Goal: Navigation & Orientation: Understand site structure

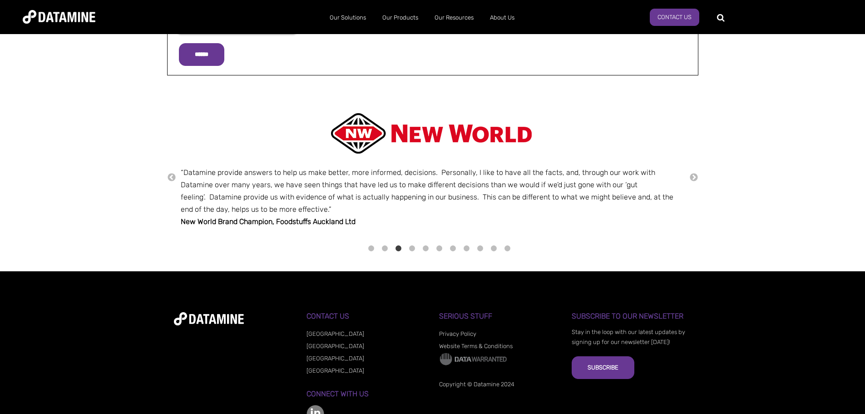
scroll to position [1317, 0]
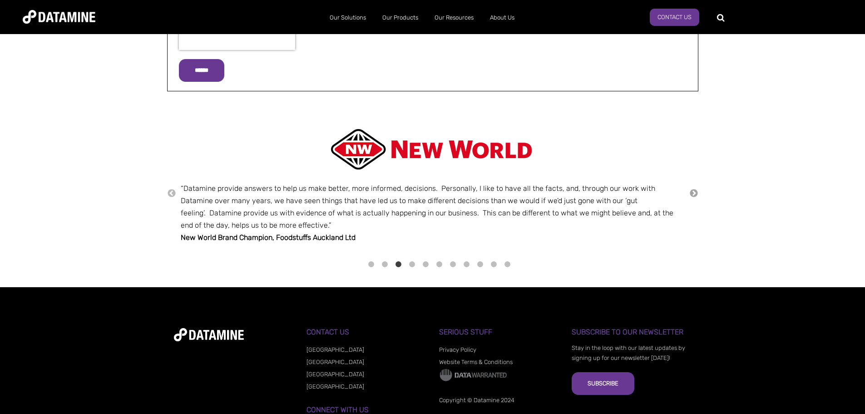
click at [695, 191] on button "→" at bounding box center [694, 194] width 9 height 10
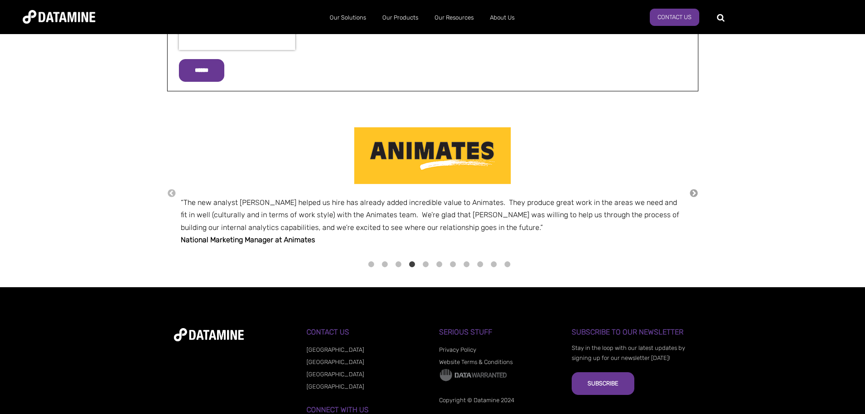
click at [695, 191] on button "→" at bounding box center [694, 194] width 9 height 10
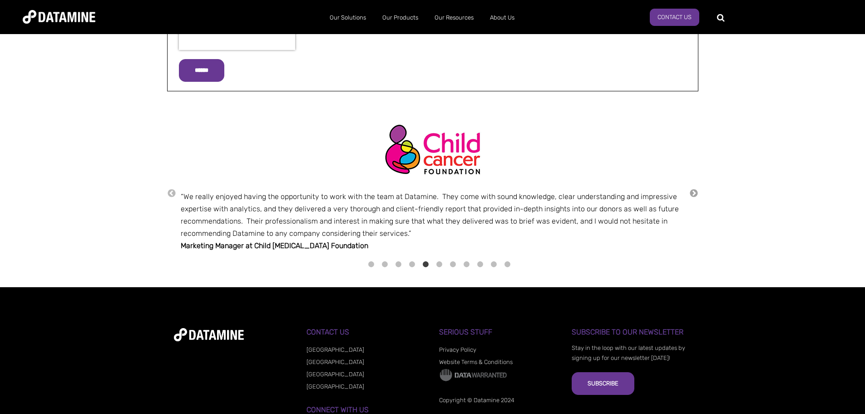
click at [695, 191] on button "→" at bounding box center [694, 194] width 9 height 10
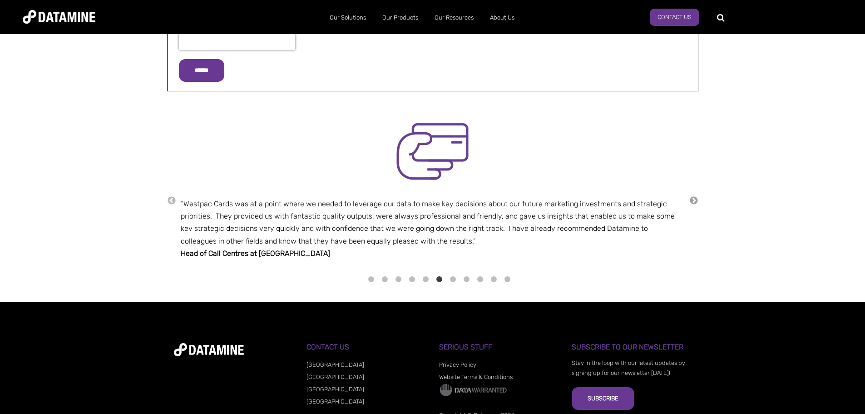
click at [695, 191] on div "← “Datamine provides incredibly useful reports to our business on a regular bas…" at bounding box center [433, 200] width 532 height 167
click at [694, 200] on button "→" at bounding box center [694, 201] width 9 height 10
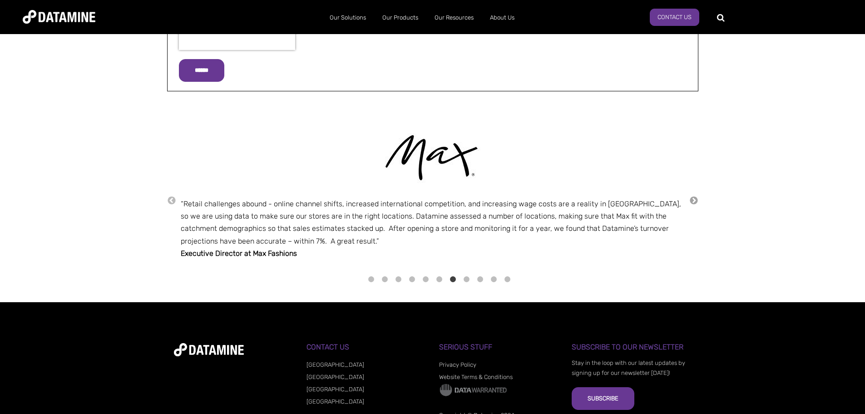
click at [694, 200] on button "→" at bounding box center [694, 201] width 9 height 10
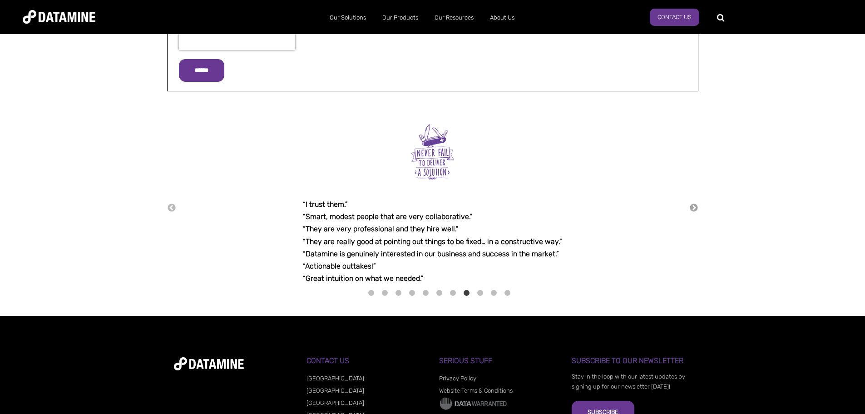
click at [693, 204] on button "→" at bounding box center [694, 208] width 9 height 10
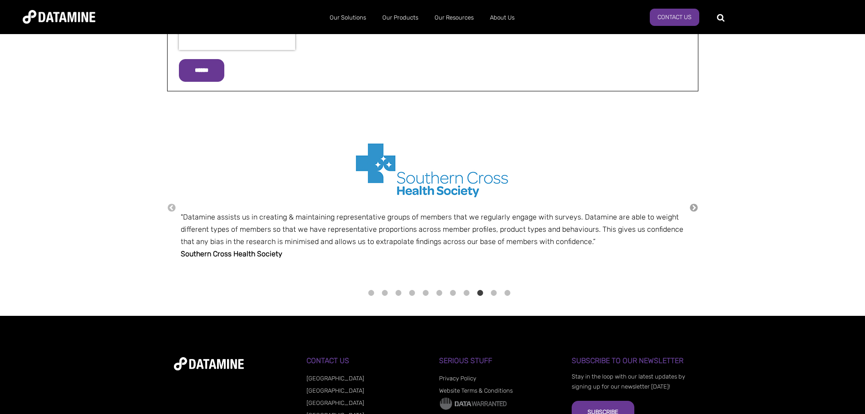
click at [693, 204] on button "→" at bounding box center [694, 208] width 9 height 10
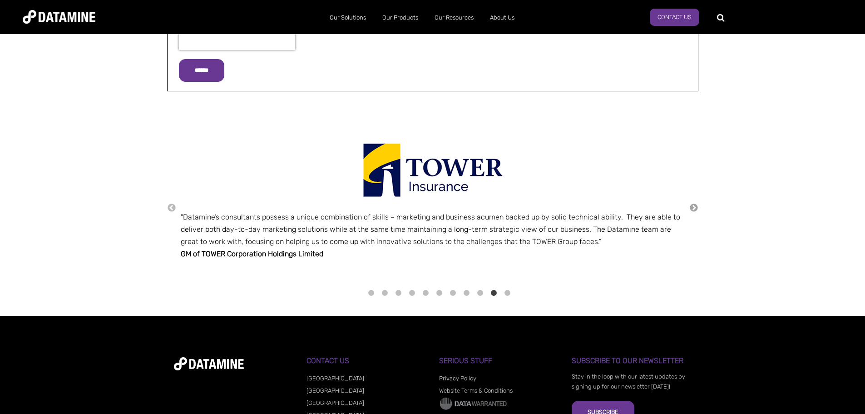
click at [693, 204] on button "→" at bounding box center [694, 208] width 9 height 10
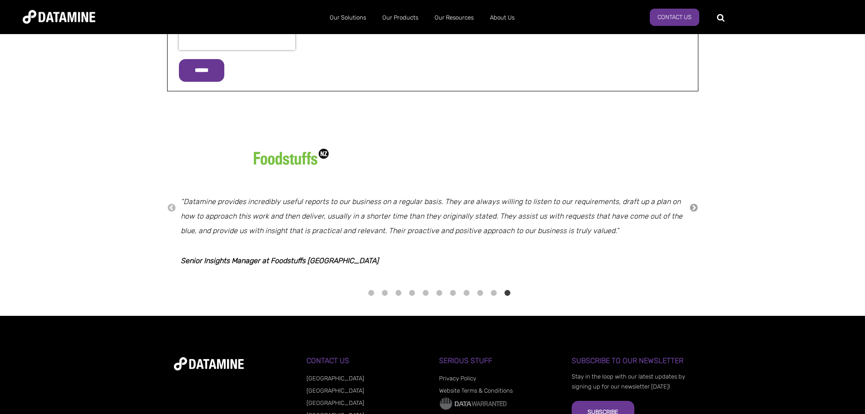
click at [693, 204] on button "→" at bounding box center [694, 208] width 9 height 10
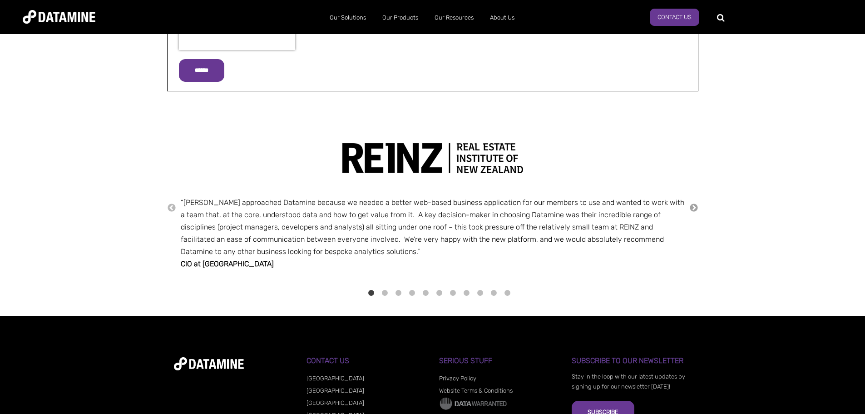
click at [693, 204] on button "→" at bounding box center [694, 208] width 9 height 10
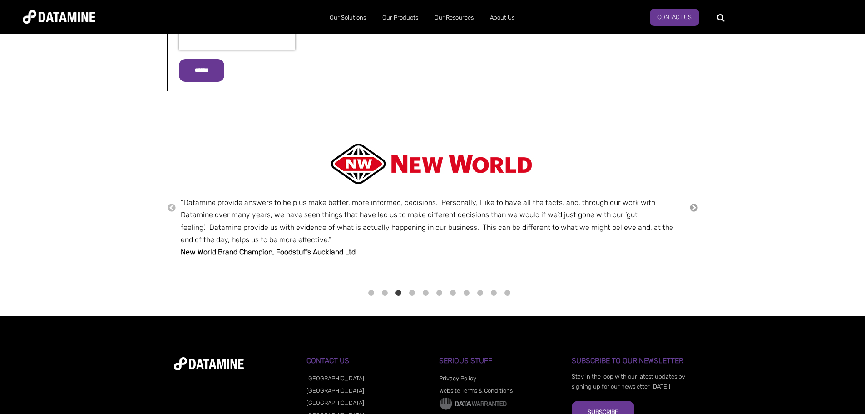
click at [693, 205] on button "→" at bounding box center [694, 208] width 9 height 10
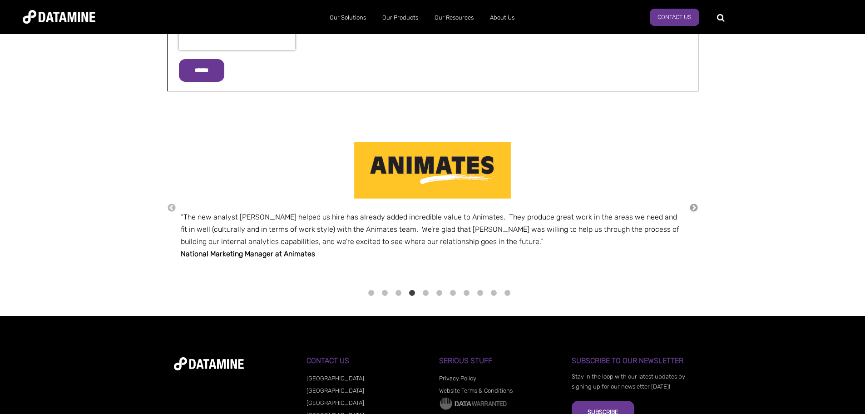
click at [693, 205] on button "→" at bounding box center [694, 208] width 9 height 10
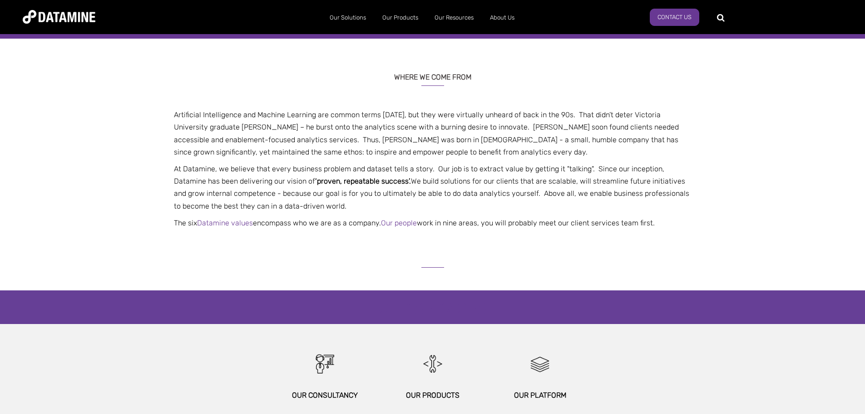
scroll to position [182, 0]
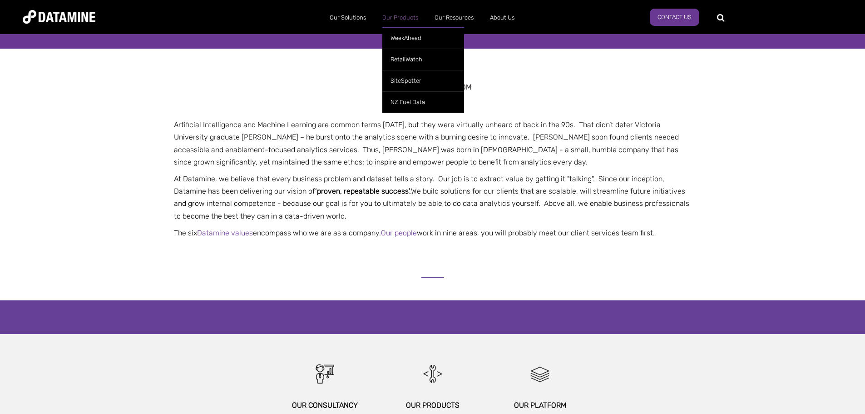
click at [406, 19] on link "Our Products" at bounding box center [400, 18] width 52 height 24
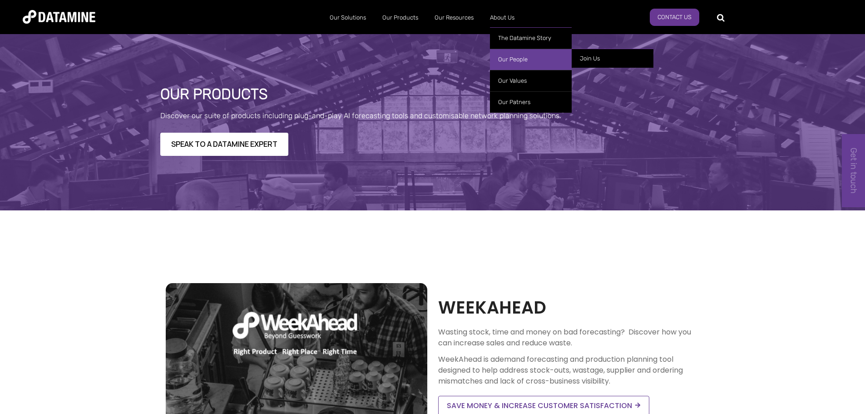
click at [531, 60] on link "Our People" at bounding box center [531, 59] width 82 height 21
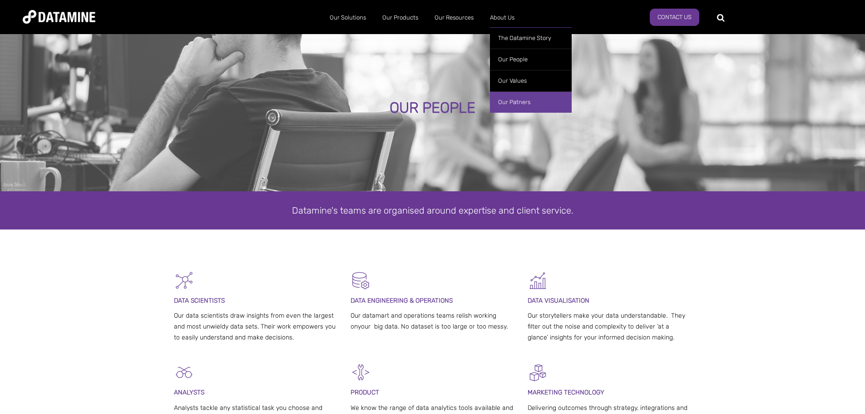
click at [519, 101] on link "Our Patners" at bounding box center [531, 101] width 82 height 21
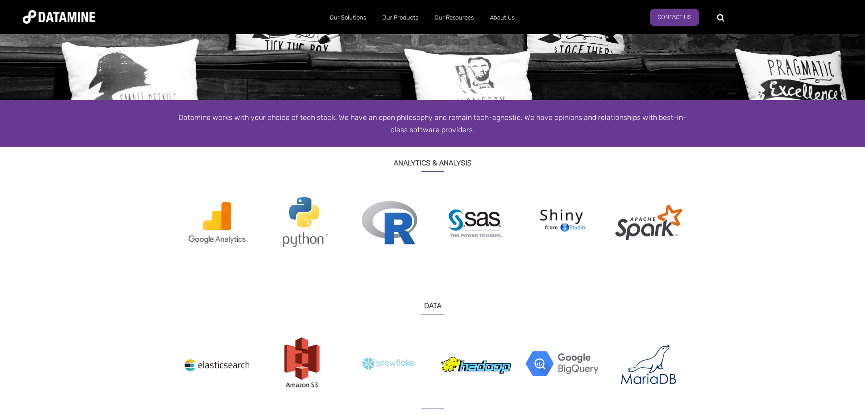
scroll to position [136, 0]
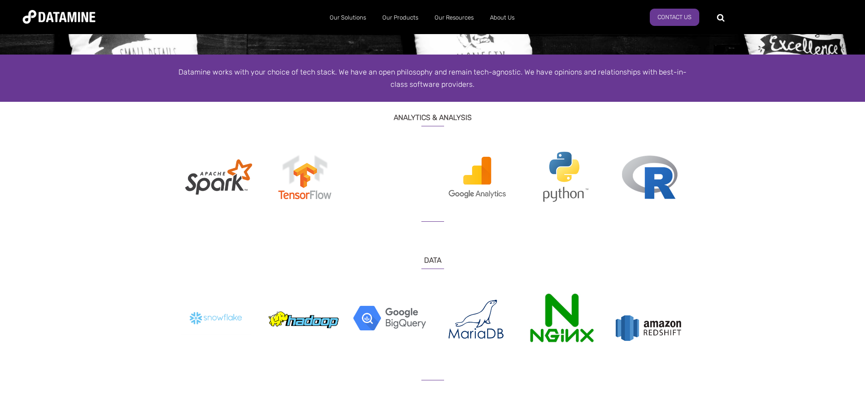
drag, startPoint x: 560, startPoint y: 177, endPoint x: 216, endPoint y: 193, distance: 344.3
click at [216, 193] on img at bounding box center [218, 177] width 73 height 56
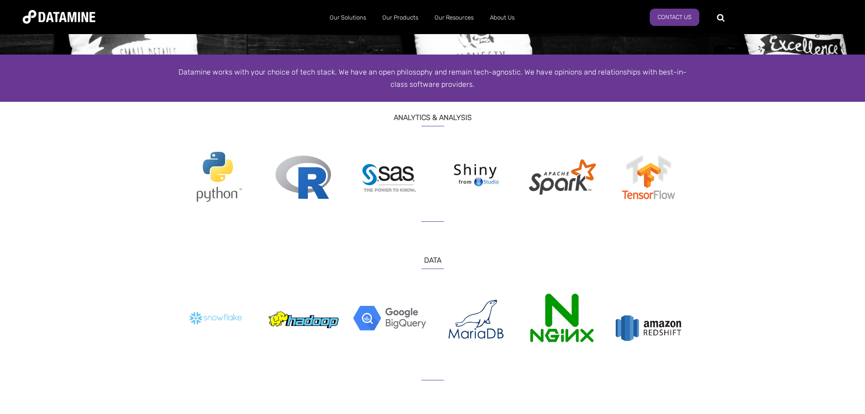
drag, startPoint x: 232, startPoint y: 185, endPoint x: 757, endPoint y: 169, distance: 525.9
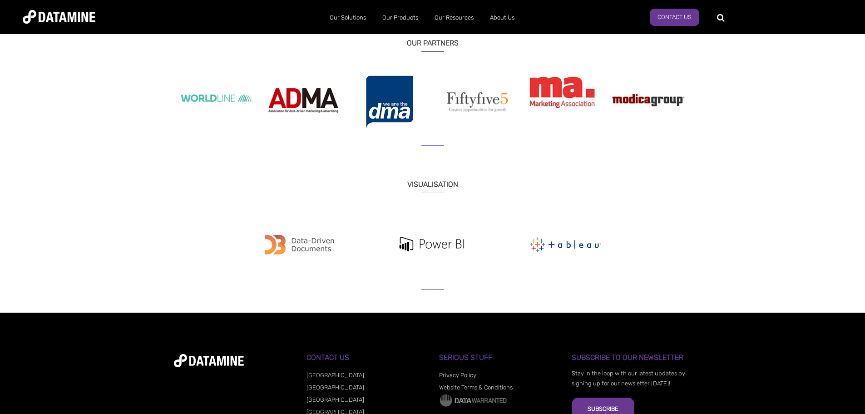
scroll to position [848, 0]
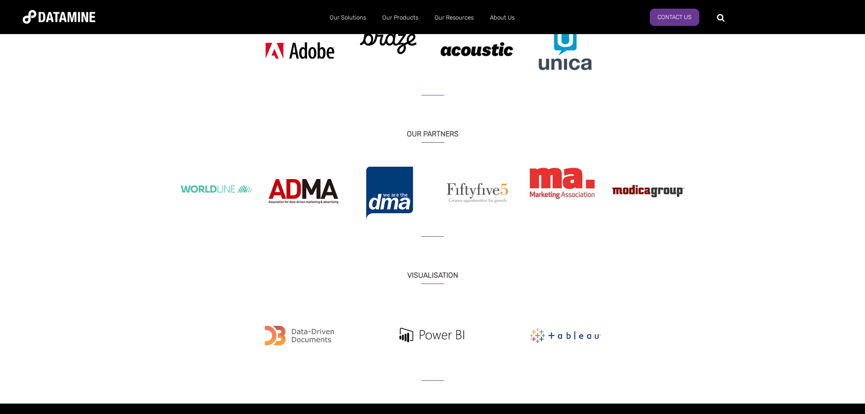
drag, startPoint x: 570, startPoint y: 185, endPoint x: 457, endPoint y: 194, distance: 113.0
click at [457, 194] on div at bounding box center [433, 193] width 518 height 56
drag, startPoint x: 289, startPoint y: 194, endPoint x: 466, endPoint y: 194, distance: 176.7
click at [466, 194] on div at bounding box center [433, 193] width 518 height 56
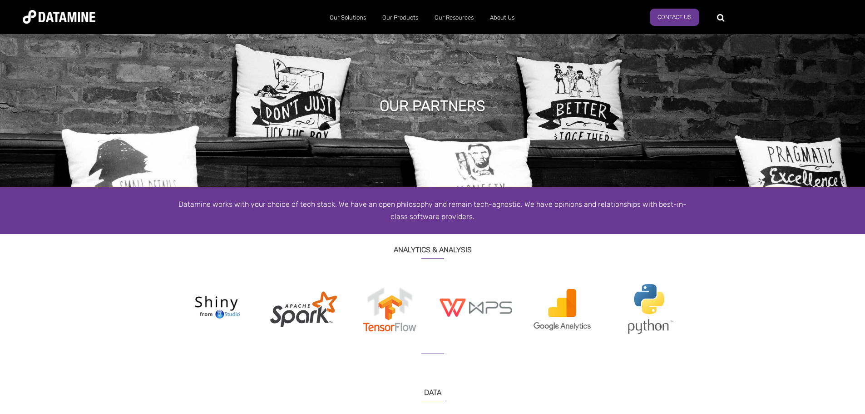
scroll to position [0, 0]
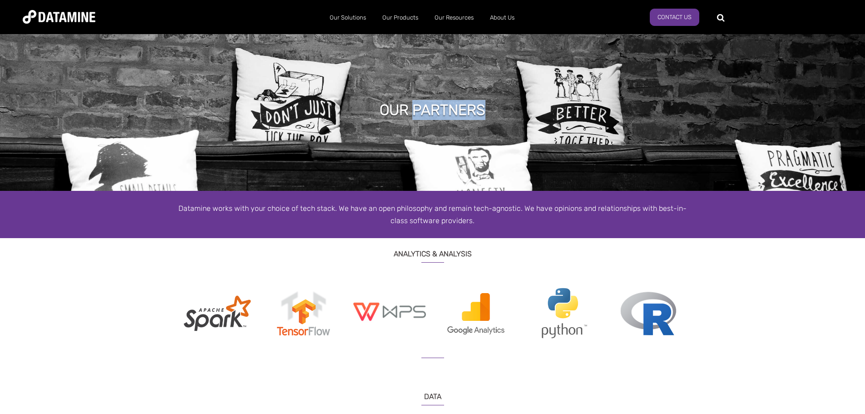
drag, startPoint x: 565, startPoint y: 92, endPoint x: 417, endPoint y: 108, distance: 148.9
click at [417, 108] on div "OUR PARTNERS" at bounding box center [432, 111] width 865 height 159
